Goal: Check status: Check status

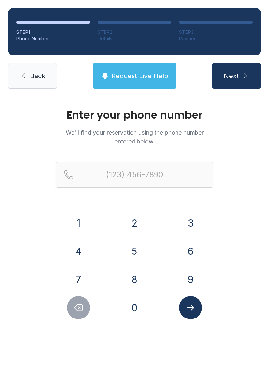
click at [76, 243] on button "4" at bounding box center [78, 251] width 23 height 23
click at [70, 274] on button "7" at bounding box center [78, 279] width 23 height 23
click at [132, 304] on button "0" at bounding box center [134, 307] width 23 height 23
click at [194, 277] on button "9" at bounding box center [190, 279] width 23 height 23
click at [188, 249] on button "6" at bounding box center [190, 251] width 23 height 23
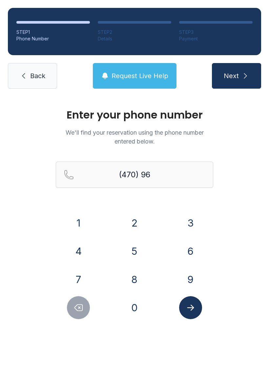
click at [188, 248] on button "6" at bounding box center [190, 251] width 23 height 23
click at [135, 219] on button "2" at bounding box center [134, 222] width 23 height 23
click at [78, 274] on button "7" at bounding box center [78, 279] width 23 height 23
click at [190, 280] on button "9" at bounding box center [190, 279] width 23 height 23
click at [190, 279] on button "9" at bounding box center [190, 279] width 23 height 23
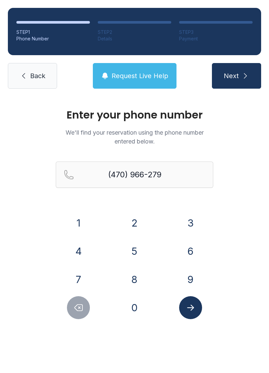
type input "[PHONE_NUMBER]"
click at [189, 307] on icon "Submit lookup form" at bounding box center [191, 308] width 10 height 10
